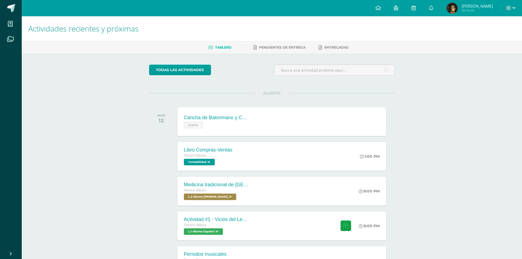
click at [114, 89] on div "Actividades recientes y próximas Tablero Pendientes de entrega Entregadas todas…" at bounding box center [272, 180] width 501 height 328
click at [255, 119] on div "Cancha de Balonmano y Contenido Evento" at bounding box center [215, 121] width 79 height 29
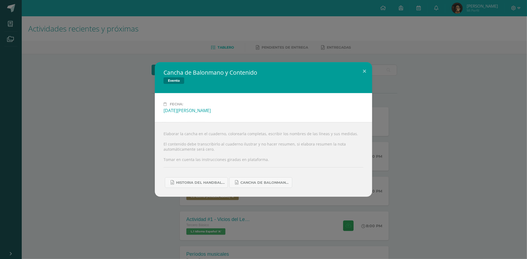
click at [105, 128] on div "Cancha de Balonmano y Contenido Evento Fecha: [DATE][PERSON_NAME] Elaborar la c…" at bounding box center [263, 129] width 523 height 135
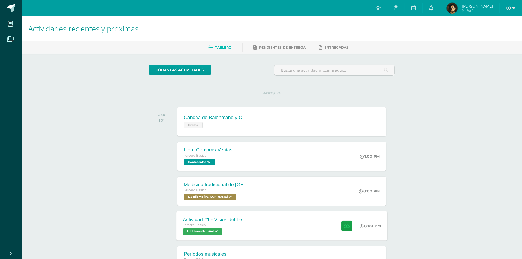
click at [239, 230] on div "Tercero Básico L.1 Idioma Español 'A'" at bounding box center [216, 229] width 66 height 13
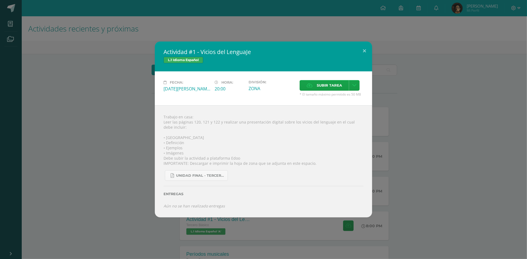
click at [47, 169] on div "Actividad #1 - Vicios del LenguaJe L.1 Idioma Español Fecha: [DATE][PERSON_NAME…" at bounding box center [263, 130] width 523 height 176
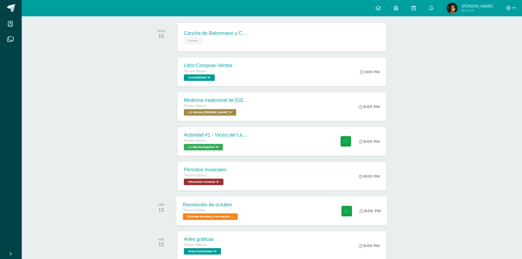
scroll to position [145, 0]
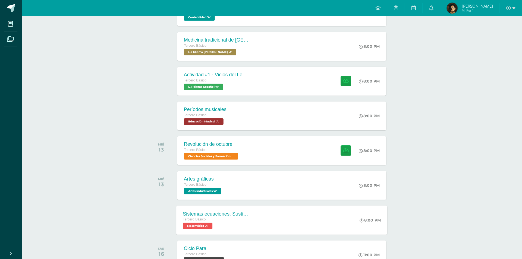
click at [229, 216] on div "Sistemas ecuaciones: Sustitución e igualación" at bounding box center [216, 214] width 66 height 6
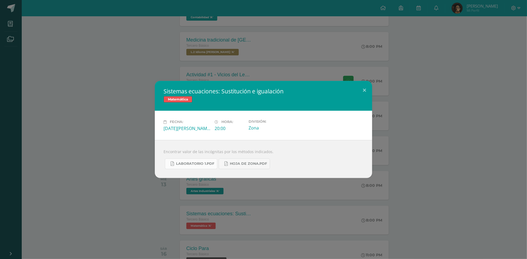
click at [191, 167] on link "Laboratorio 1.pdf" at bounding box center [191, 164] width 52 height 11
click at [257, 166] on span "Hoja de zona.pdf" at bounding box center [248, 164] width 37 height 4
click at [105, 165] on div "Sistemas ecuaciones: Sustitución e igualación Matemática Fecha: [DATE][PERSON_N…" at bounding box center [263, 129] width 523 height 97
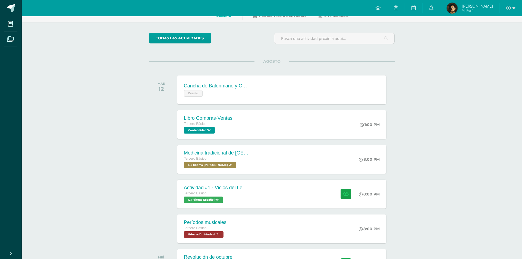
scroll to position [24, 0]
